Goal: Information Seeking & Learning: Learn about a topic

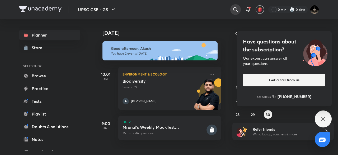
click at [238, 10] on icon at bounding box center [236, 9] width 6 height 6
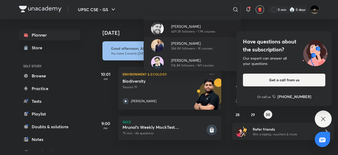
click at [187, 30] on p "449.2K followers • 1.9K courses" at bounding box center [193, 31] width 44 height 5
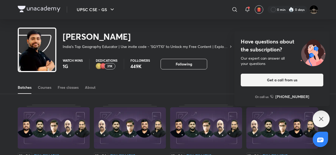
click at [205, 94] on div "Batches Courses Free classes About" at bounding box center [168, 81] width 336 height 25
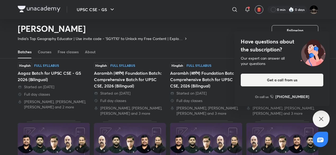
scroll to position [75, 0]
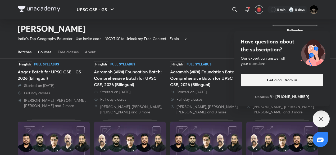
click at [43, 51] on div "Courses" at bounding box center [44, 51] width 13 height 5
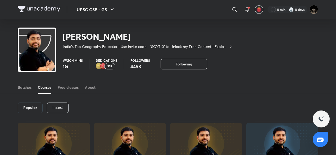
click at [54, 109] on p "Latest" at bounding box center [57, 107] width 11 height 4
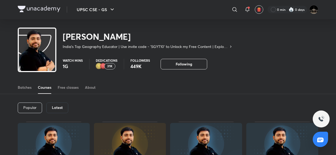
click at [51, 111] on div "Latest" at bounding box center [57, 107] width 22 height 11
click at [139, 108] on div "Popular Latest" at bounding box center [168, 108] width 300 height 28
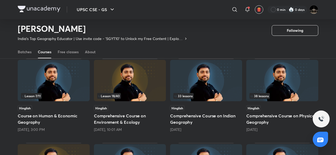
scroll to position [54, 0]
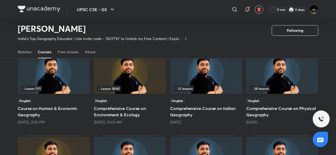
click at [296, 99] on div "Hinglish" at bounding box center [282, 101] width 72 height 6
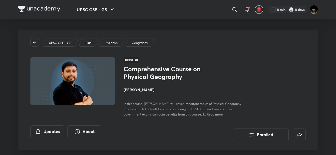
click at [273, 87] on div "Comprehensive Course on Physical Geography [PERSON_NAME] In this course, [PERSO…" at bounding box center [214, 91] width 182 height 52
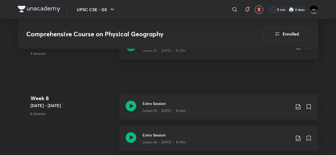
scroll to position [1481, 0]
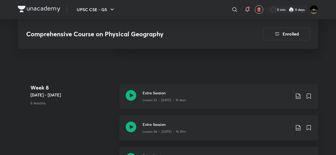
click at [138, 92] on div "Extra Session Lesson 33 • [DATE] • 1h 46m" at bounding box center [218, 96] width 199 height 25
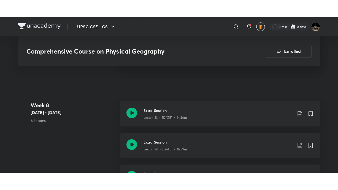
scroll to position [1616, 0]
